Goal: Contribute content: Contribute content

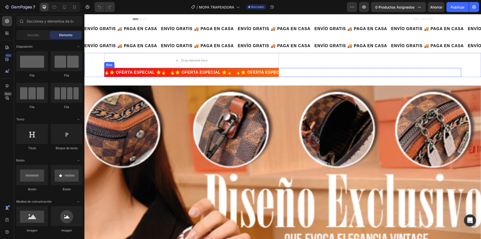
click at [319, 76] on div "Text block" at bounding box center [374, 72] width 174 height 9
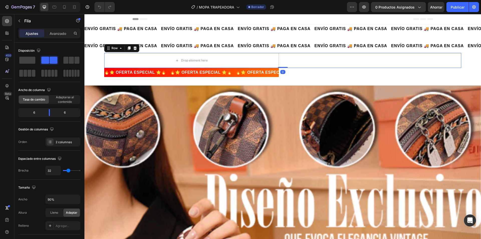
click at [313, 62] on div "Text block" at bounding box center [374, 60] width 174 height 15
click at [137, 47] on icon at bounding box center [135, 48] width 4 height 4
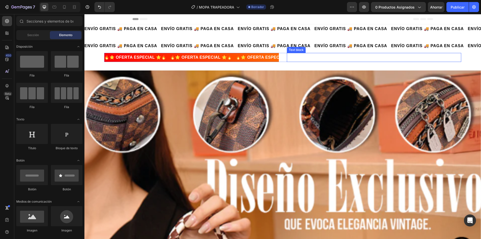
click at [312, 58] on div at bounding box center [374, 58] width 174 height 1
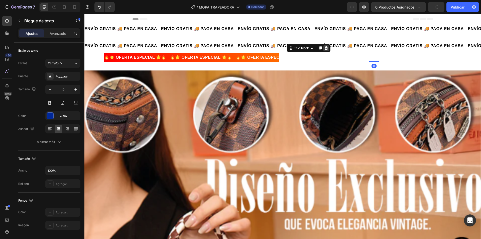
click at [325, 51] on div at bounding box center [326, 48] width 6 height 6
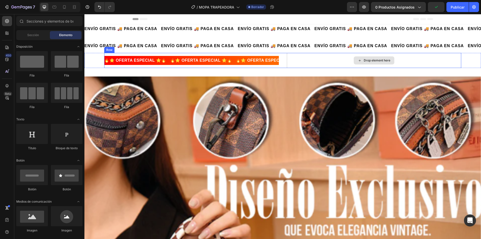
click at [338, 60] on div "Drop element here" at bounding box center [374, 60] width 174 height 15
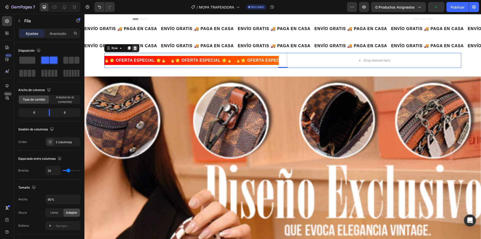
click at [136, 48] on icon at bounding box center [135, 48] width 4 height 4
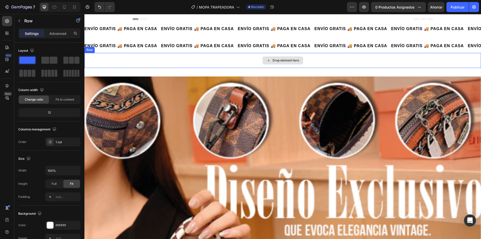
click at [249, 64] on div "Drop element here" at bounding box center [282, 60] width 397 height 15
click at [115, 49] on icon at bounding box center [115, 48] width 4 height 4
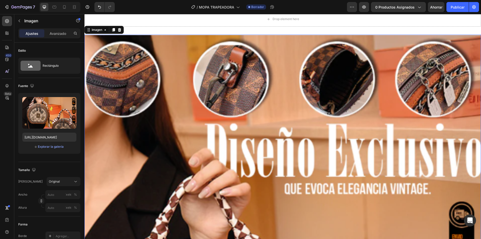
scroll to position [50, 0]
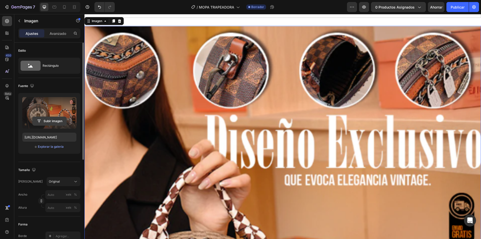
click at [51, 121] on input "file" at bounding box center [50, 121] width 34 height 9
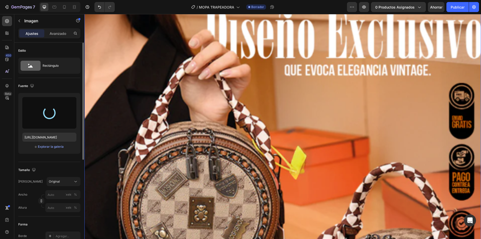
scroll to position [175, 0]
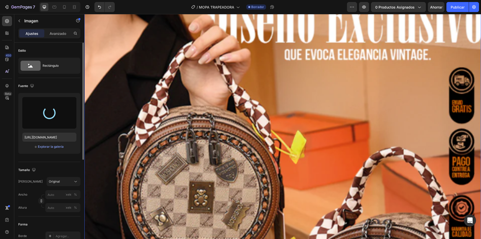
type input "https://cdn.shopify.com/s/files/1/0739/1841/5152/files/gempages_482147932636710…"
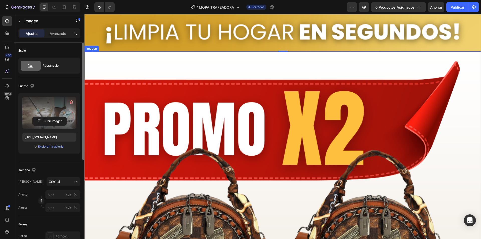
scroll to position [576, 0]
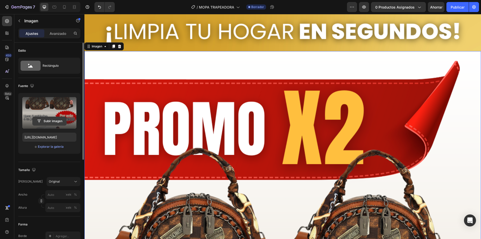
click at [50, 119] on input "file" at bounding box center [50, 121] width 34 height 9
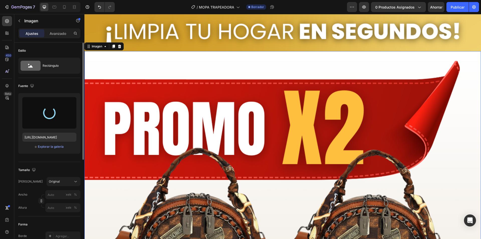
type input "https://cdn.shopify.com/s/files/1/0739/1841/5152/files/gempages_482147932636710…"
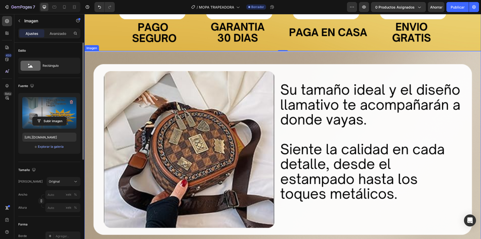
scroll to position [1077, 0]
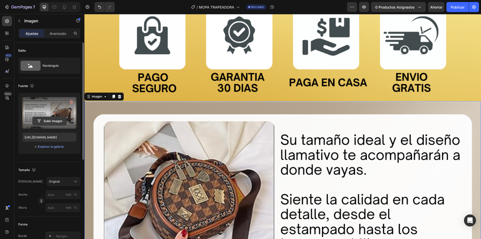
click at [56, 118] on input "file" at bounding box center [50, 121] width 34 height 9
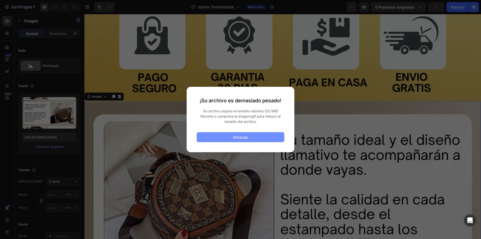
click at [246, 136] on font "Entiendo" at bounding box center [240, 137] width 15 height 4
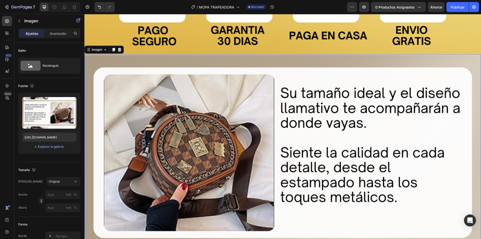
scroll to position [1177, 0]
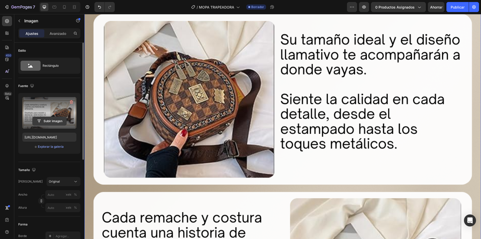
click at [52, 120] on input "file" at bounding box center [50, 121] width 34 height 9
type input "C:\fakepath\3 (1) (1).gif"
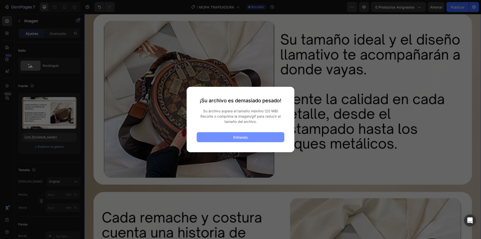
click at [247, 140] on button "Entiendo" at bounding box center [241, 137] width 88 height 10
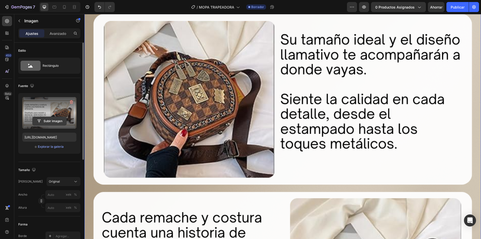
click at [46, 121] on input "file" at bounding box center [50, 121] width 34 height 9
click at [43, 119] on input "file" at bounding box center [50, 121] width 34 height 9
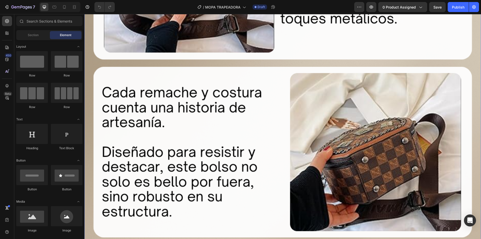
click at [212, 92] on img at bounding box center [282, 152] width 397 height 551
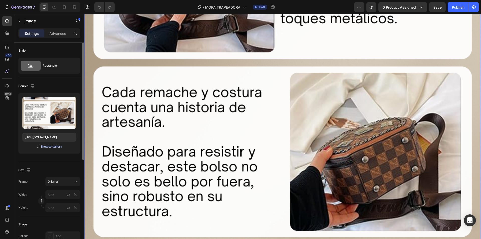
click at [53, 148] on div "Browse gallery" at bounding box center [51, 146] width 21 height 5
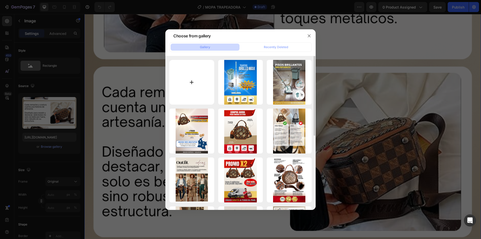
click at [182, 70] on input "file" at bounding box center [191, 82] width 45 height 45
type input "C:\fakepath\3 (1) (1).gif"
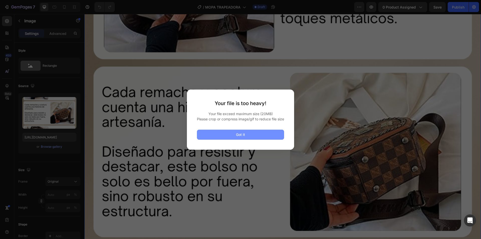
click at [246, 139] on button "Got it" at bounding box center [240, 135] width 87 height 10
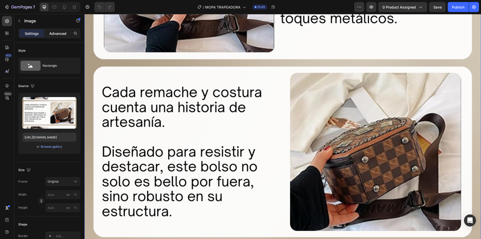
click at [51, 34] on p "Advanced" at bounding box center [57, 33] width 17 height 5
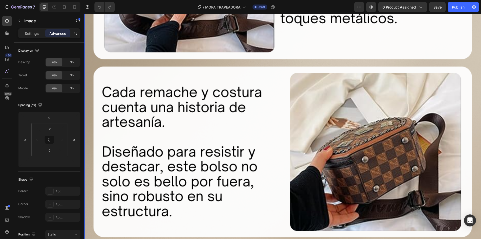
click at [34, 39] on div "Settings Advanced" at bounding box center [49, 35] width 70 height 14
click at [32, 35] on p "Settings" at bounding box center [32, 33] width 14 height 5
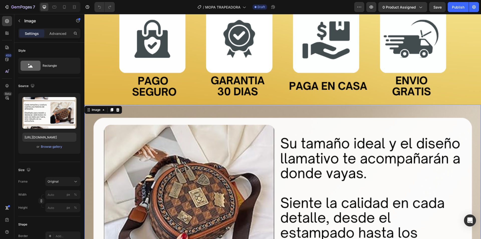
scroll to position [1027, 0]
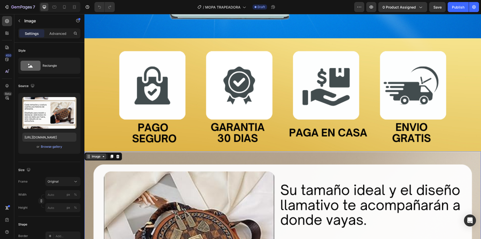
click at [104, 154] on icon at bounding box center [103, 156] width 4 height 4
click at [103, 156] on icon at bounding box center [104, 156] width 2 height 1
click at [103, 153] on div "Image" at bounding box center [96, 156] width 21 height 6
click at [102, 154] on icon at bounding box center [103, 156] width 4 height 4
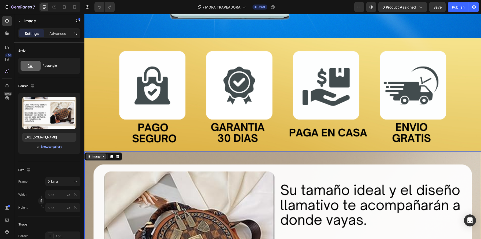
click at [102, 154] on icon at bounding box center [103, 156] width 4 height 4
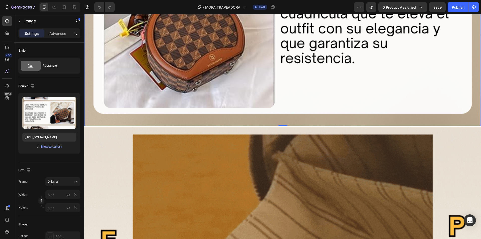
scroll to position [1728, 0]
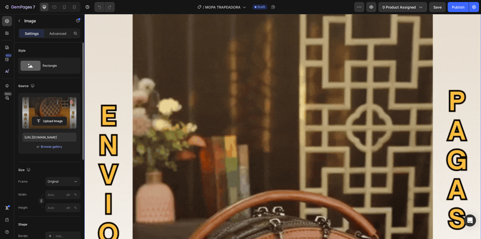
click at [51, 115] on label at bounding box center [49, 113] width 54 height 32
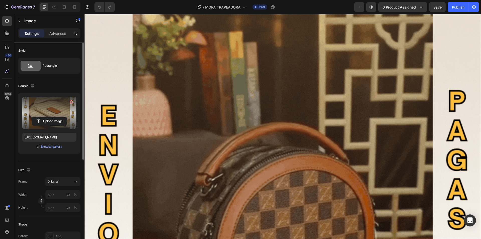
click at [51, 117] on input "file" at bounding box center [49, 121] width 35 height 9
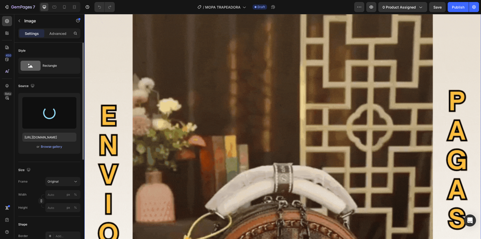
type input "[URL][DOMAIN_NAME]"
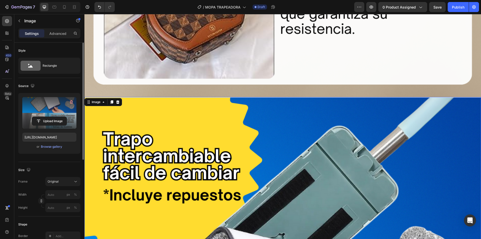
scroll to position [1678, 0]
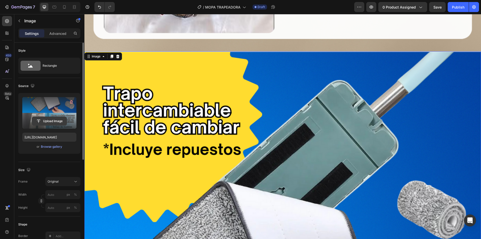
click at [51, 118] on input "file" at bounding box center [49, 121] width 35 height 9
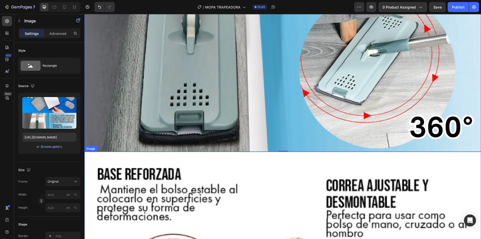
scroll to position [2255, 0]
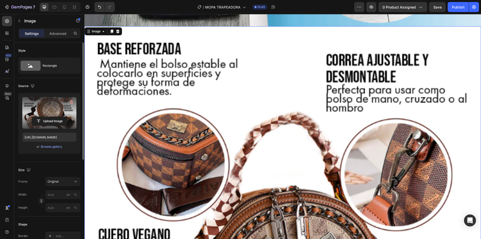
click at [44, 115] on label at bounding box center [49, 113] width 54 height 32
click at [44, 117] on input "file" at bounding box center [49, 121] width 35 height 9
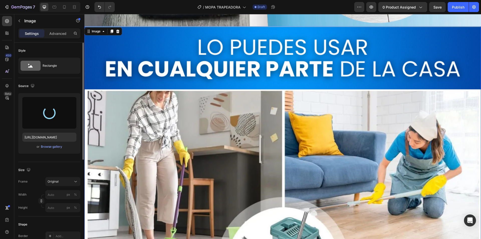
type input "[URL][DOMAIN_NAME]"
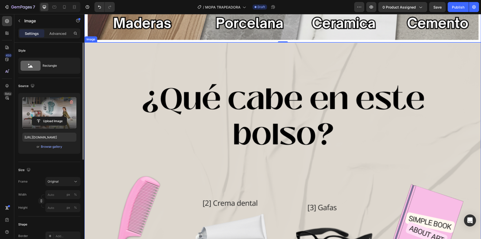
scroll to position [2831, 0]
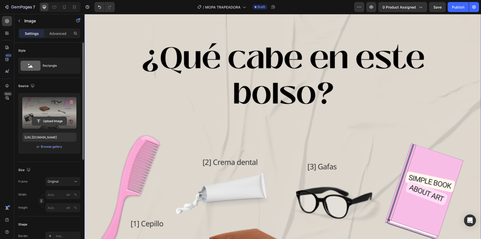
click at [51, 118] on input "file" at bounding box center [49, 121] width 35 height 9
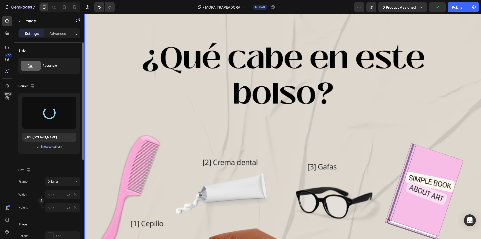
type input "[URL][DOMAIN_NAME]"
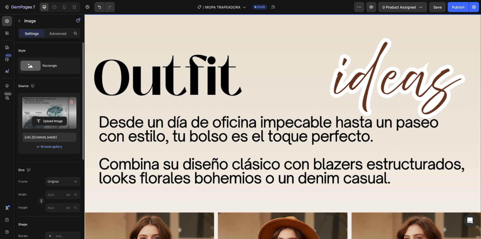
scroll to position [3407, 0]
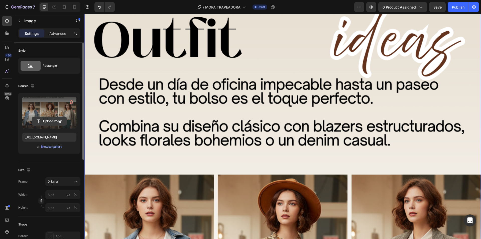
click at [39, 123] on input "file" at bounding box center [49, 121] width 35 height 9
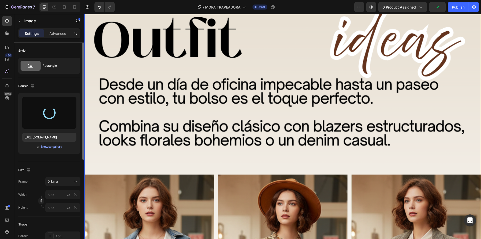
type input "[URL][DOMAIN_NAME]"
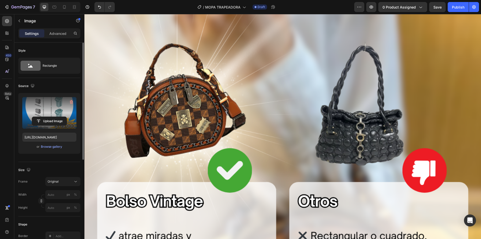
scroll to position [3983, 0]
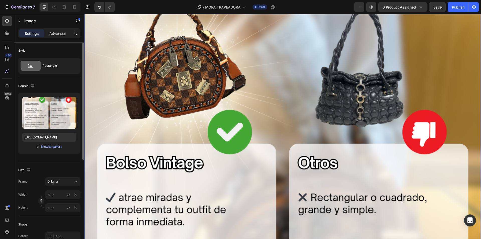
click at [243, 141] on img at bounding box center [282, 227] width 397 height 551
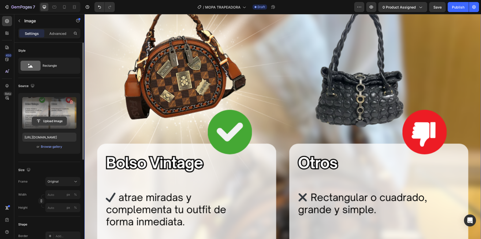
click at [49, 119] on input "file" at bounding box center [49, 121] width 35 height 9
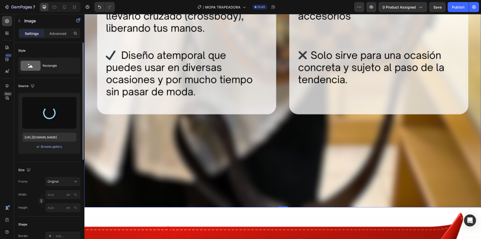
type input "[URL][DOMAIN_NAME]"
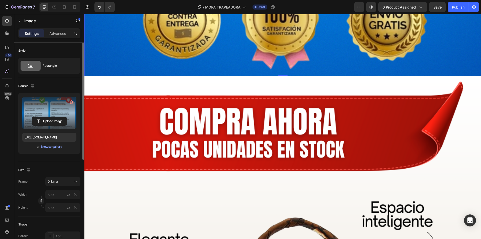
scroll to position [4459, 0]
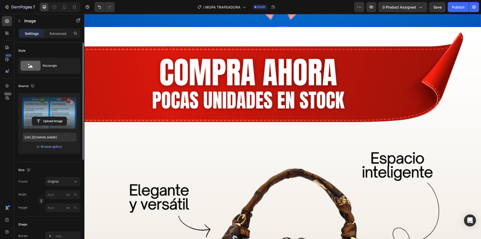
drag, startPoint x: 257, startPoint y: 168, endPoint x: 254, endPoint y: 168, distance: 3.0
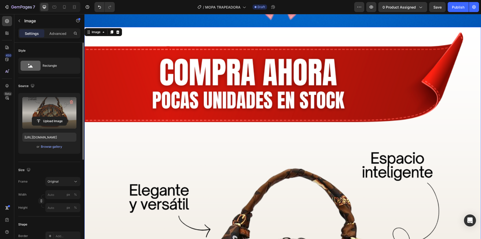
click at [52, 116] on label at bounding box center [49, 113] width 54 height 32
click at [52, 117] on input "file" at bounding box center [49, 121] width 35 height 9
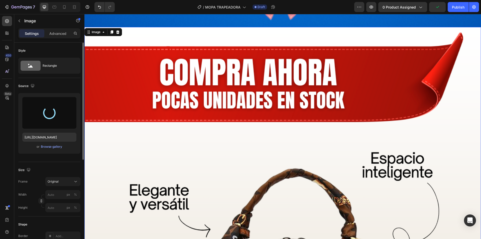
type input "[URL][DOMAIN_NAME]"
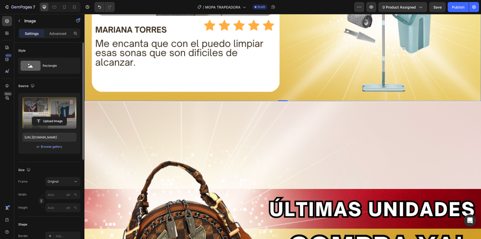
scroll to position [4985, 0]
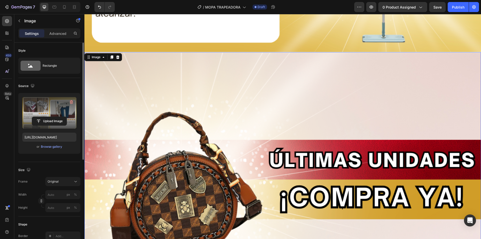
click at [55, 121] on input "file" at bounding box center [49, 121] width 35 height 9
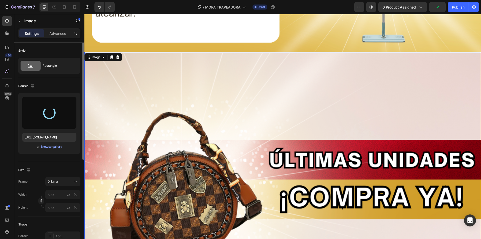
type input "[URL][DOMAIN_NAME]"
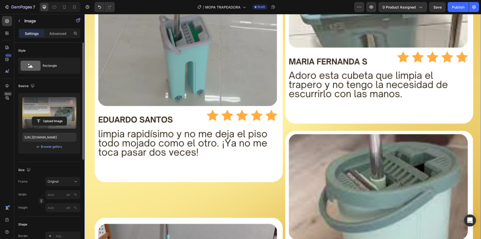
scroll to position [5135, 0]
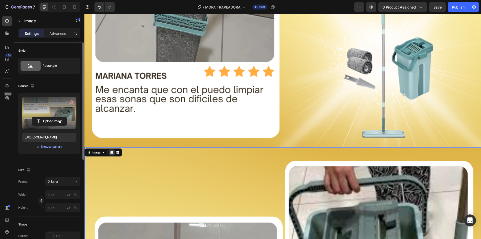
click at [111, 151] on icon at bounding box center [111, 153] width 3 height 4
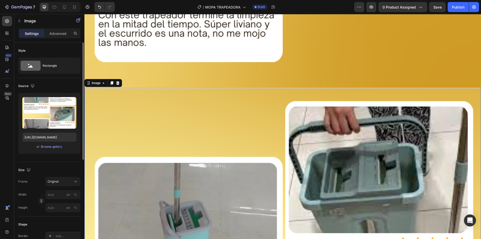
scroll to position [5505, 0]
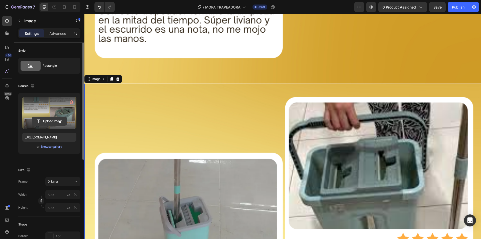
click at [55, 120] on input "file" at bounding box center [49, 121] width 35 height 9
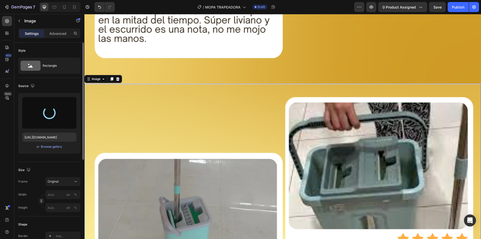
type input "[URL][DOMAIN_NAME]"
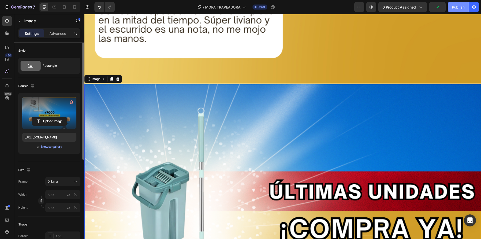
click at [452, 8] on div "Publish" at bounding box center [458, 7] width 13 height 5
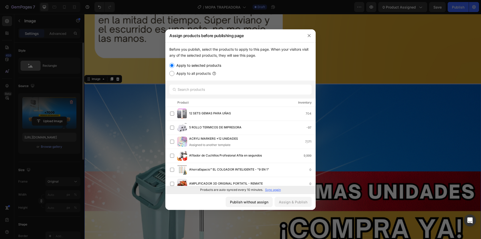
drag, startPoint x: 243, startPoint y: 204, endPoint x: 239, endPoint y: 79, distance: 124.3
click at [220, 79] on div "Assign products before publishing page Before you publish, select the products …" at bounding box center [240, 119] width 150 height 180
click at [257, 205] on button "Publish without assign" at bounding box center [249, 202] width 47 height 10
drag, startPoint x: 341, startPoint y: 219, endPoint x: 257, endPoint y: 205, distance: 85.6
